Goal: Check status: Check status

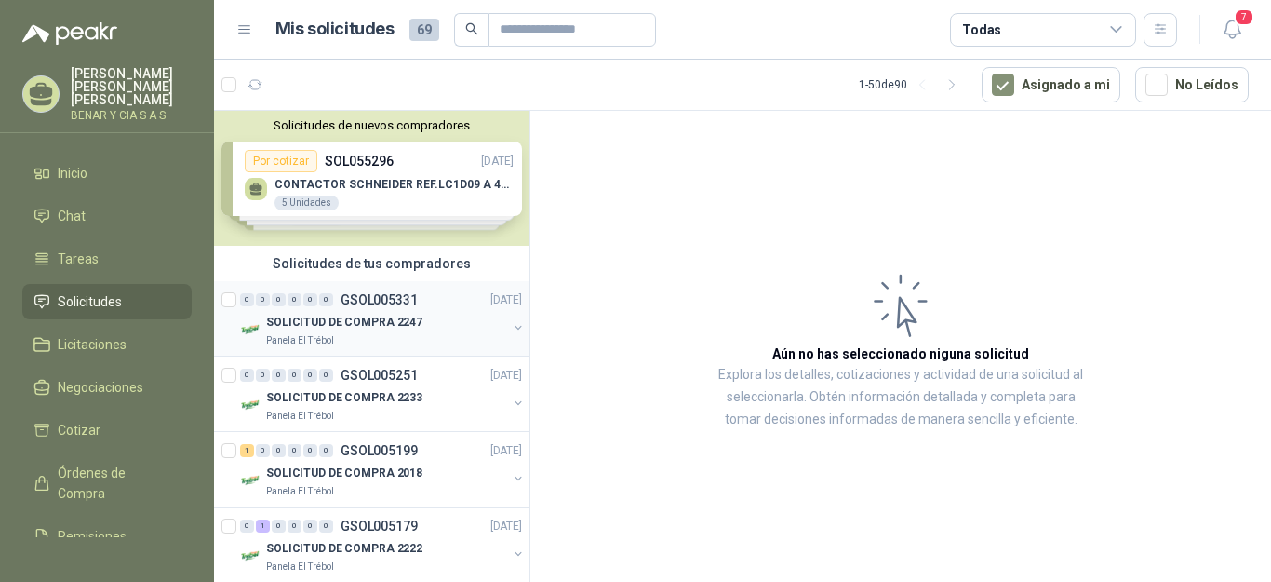
click at [343, 332] on div "SOLICITUD DE COMPRA 2247" at bounding box center [386, 322] width 241 height 22
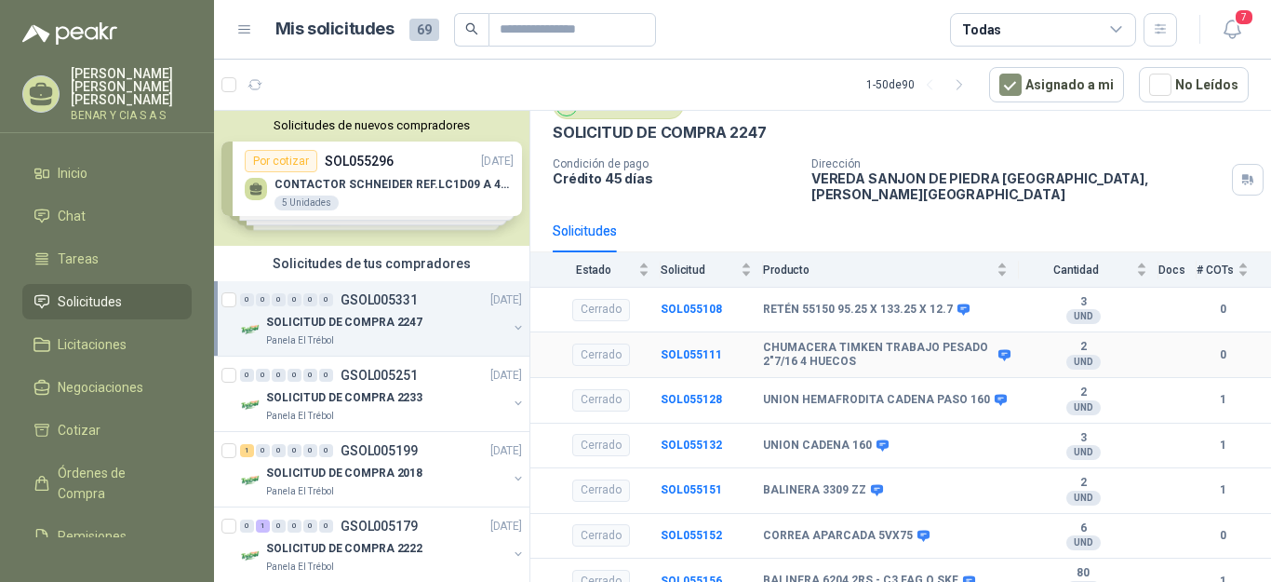
scroll to position [87, 0]
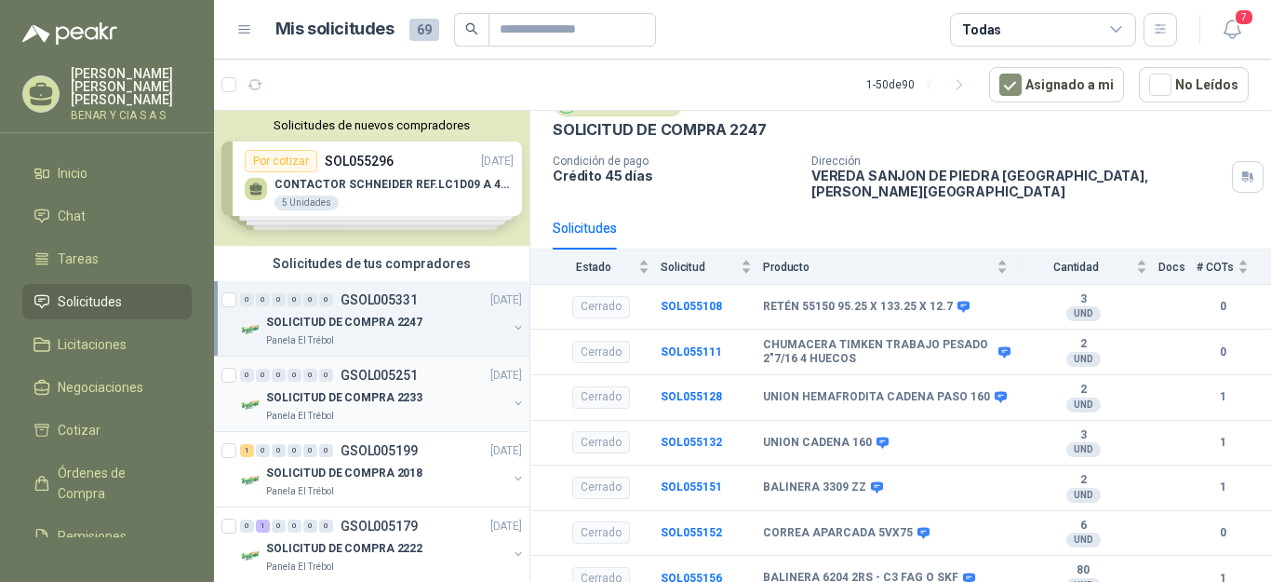
click at [399, 399] on p "SOLICITUD DE COMPRA 2233" at bounding box center [344, 398] width 156 height 18
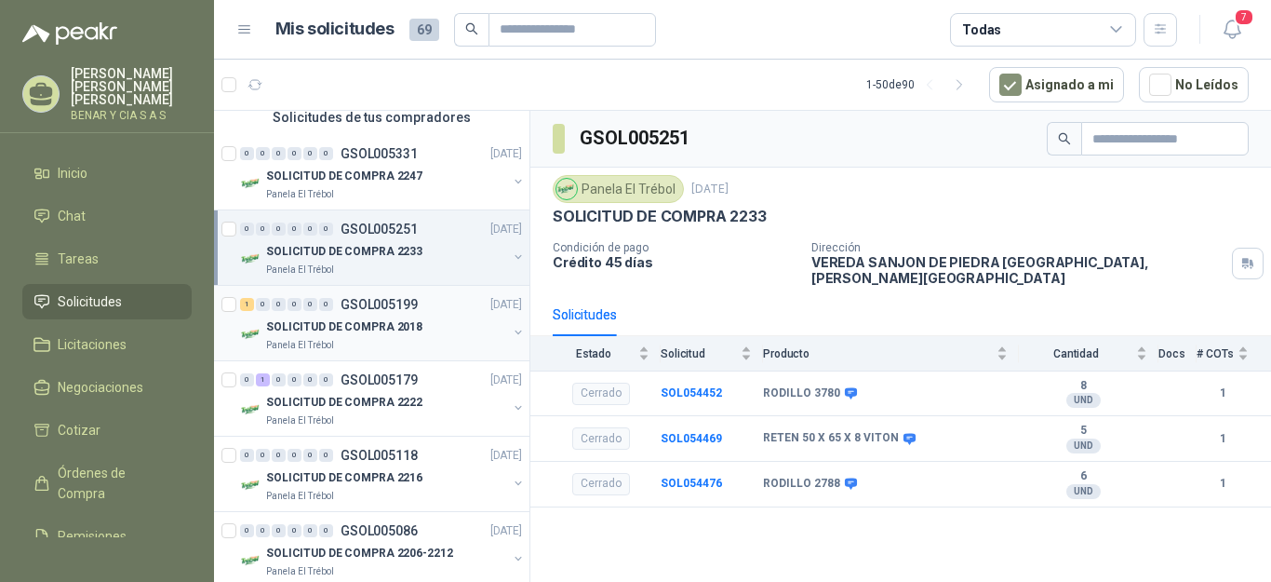
scroll to position [186, 0]
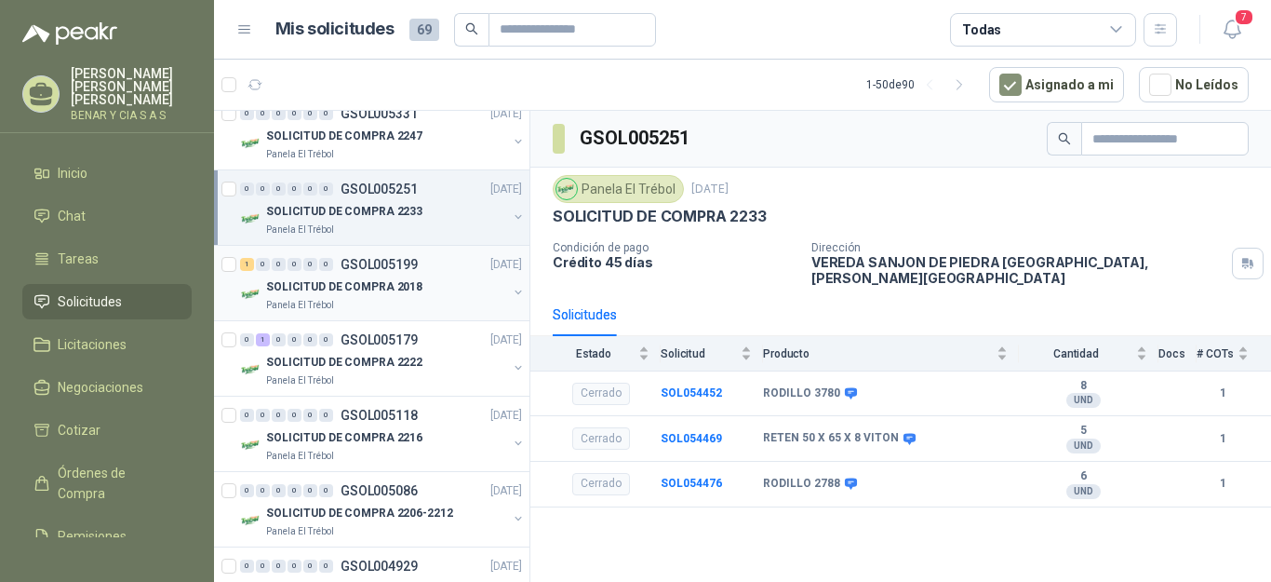
click at [372, 287] on p "SOLICITUD DE COMPRA 2018" at bounding box center [344, 287] width 156 height 18
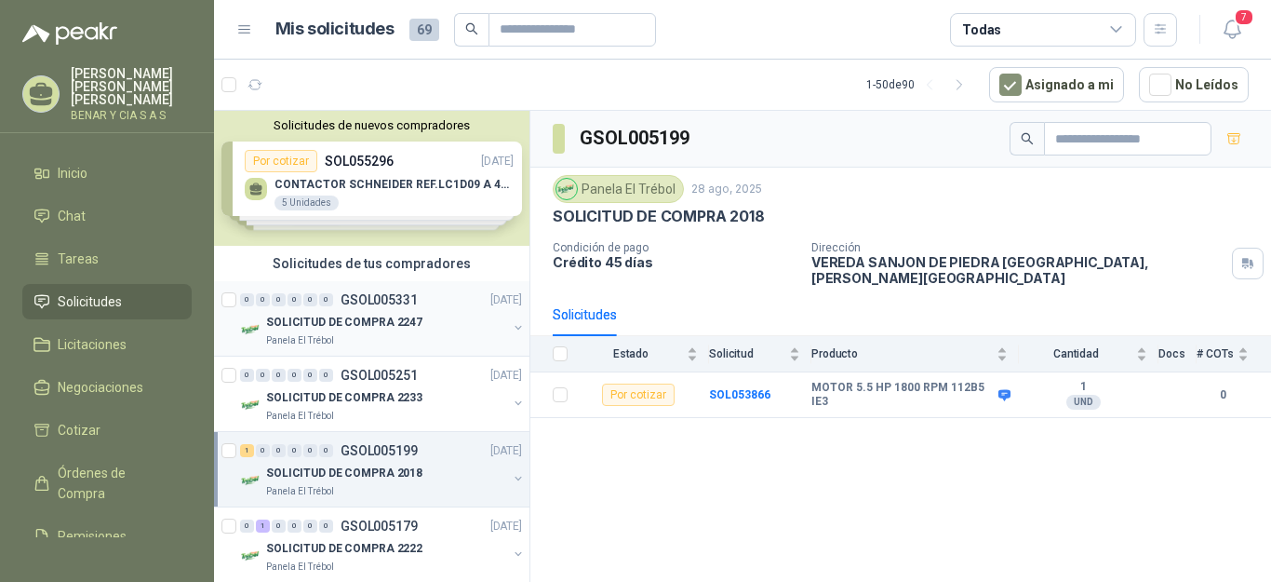
click at [382, 321] on p "SOLICITUD DE COMPRA 2247" at bounding box center [344, 323] width 156 height 18
